Goal: Task Accomplishment & Management: Manage account settings

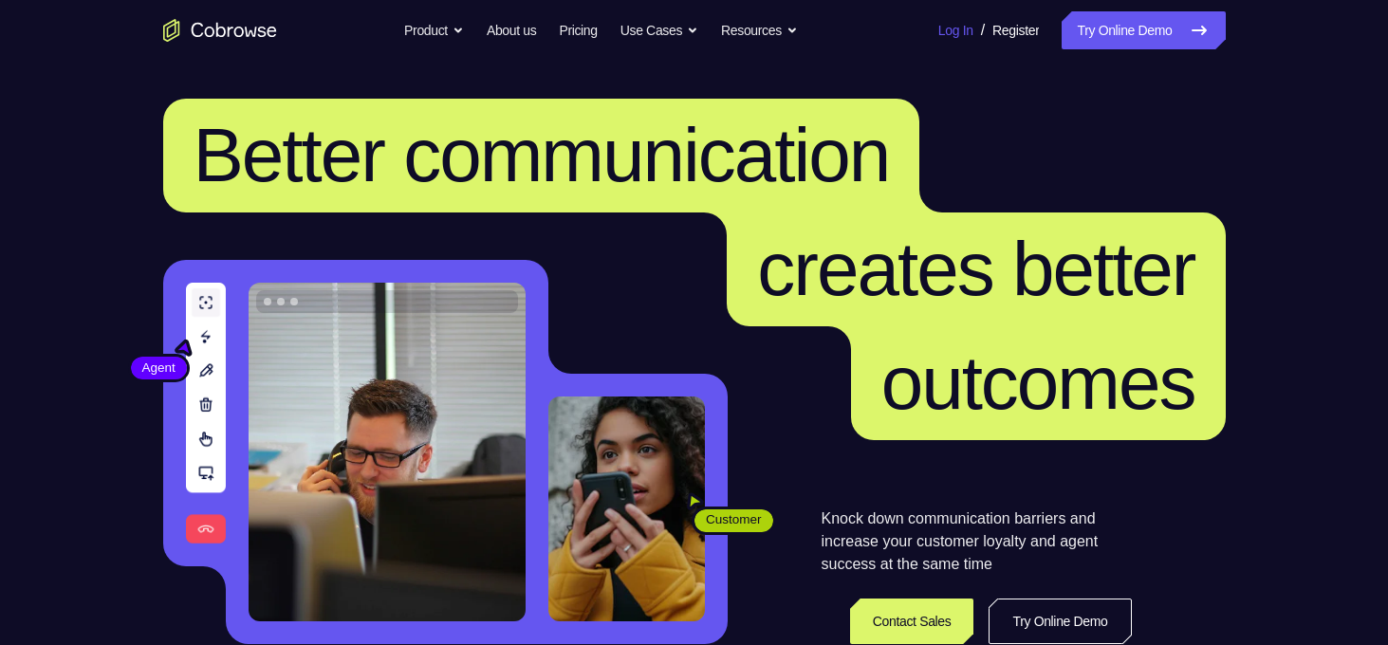
click at [944, 30] on link "Log In" at bounding box center [956, 30] width 35 height 38
click at [993, 37] on link "Register" at bounding box center [1016, 30] width 47 height 38
click at [939, 31] on link "Log In" at bounding box center [956, 30] width 35 height 38
